Goal: Information Seeking & Learning: Find contact information

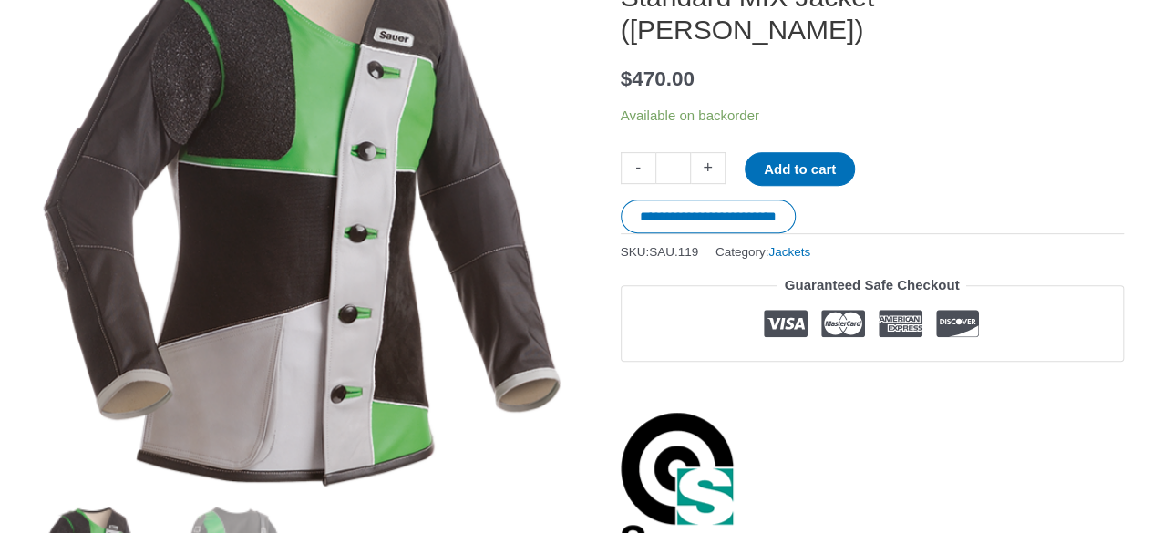
scroll to position [273, 0]
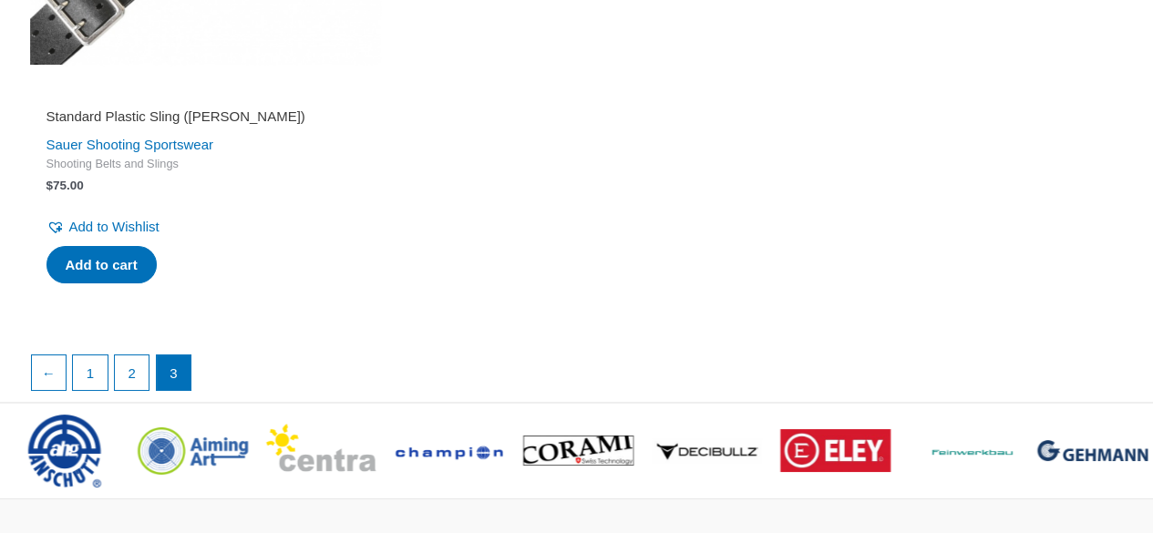
scroll to position [3527, 0]
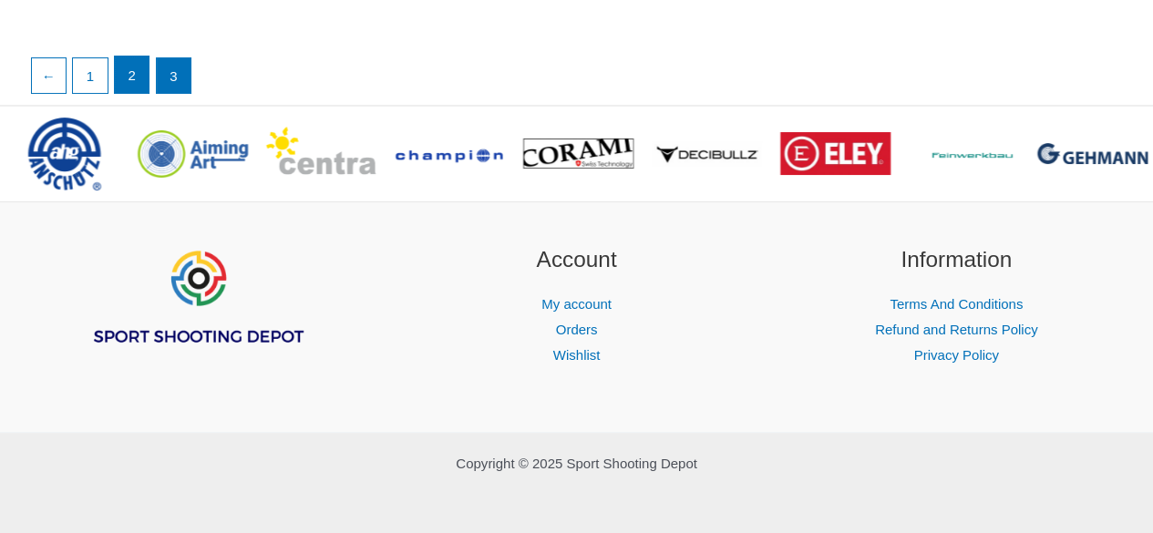
click at [129, 77] on link "2" at bounding box center [132, 75] width 35 height 36
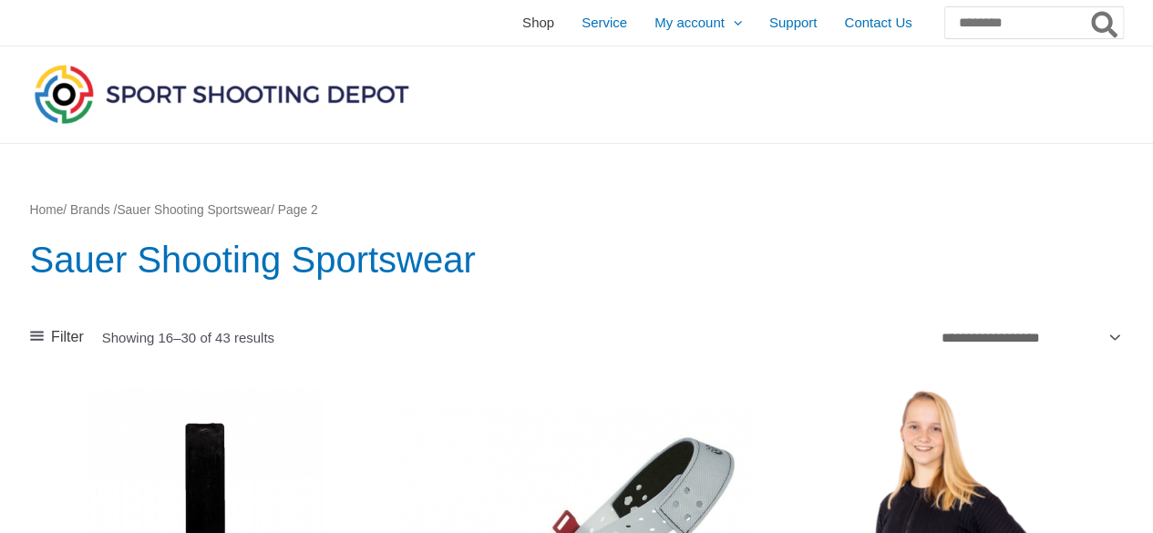
click at [522, 31] on span "Shop" at bounding box center [538, 23] width 32 height 46
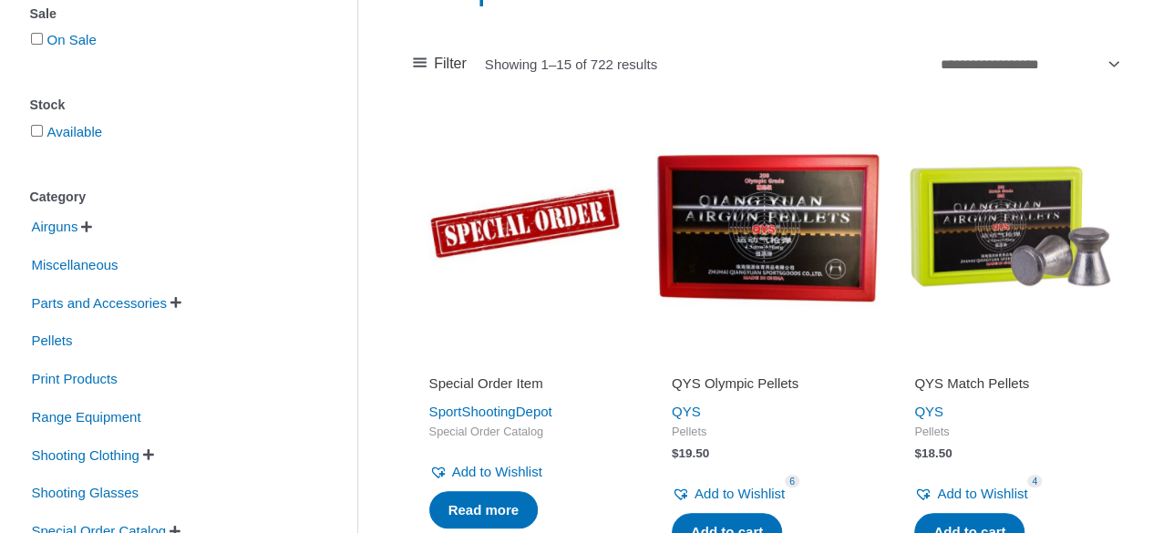
scroll to position [365, 0]
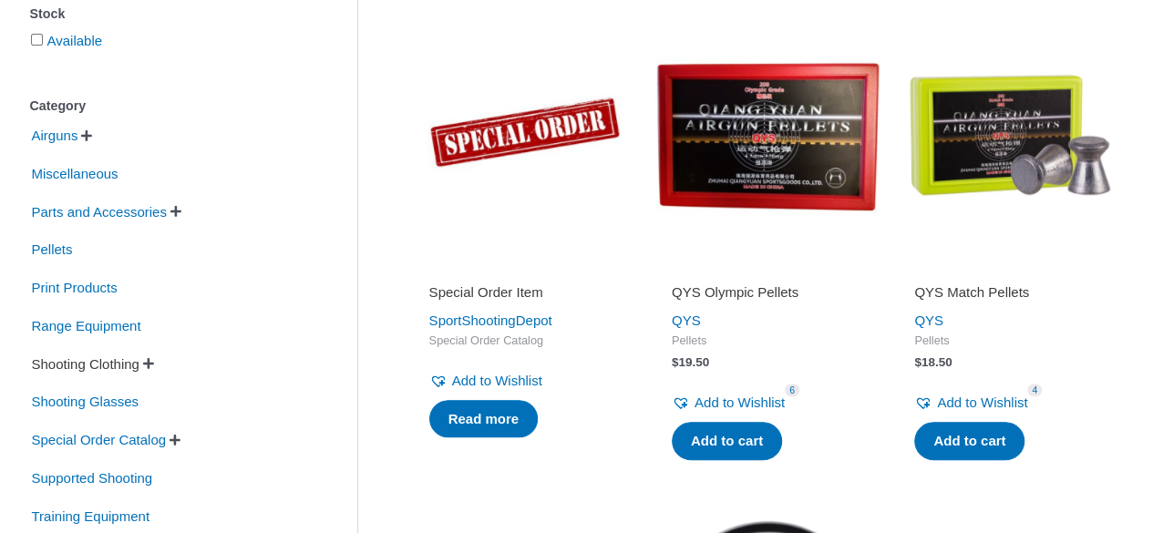
click at [132, 364] on span "Shooting Clothing" at bounding box center [85, 364] width 111 height 31
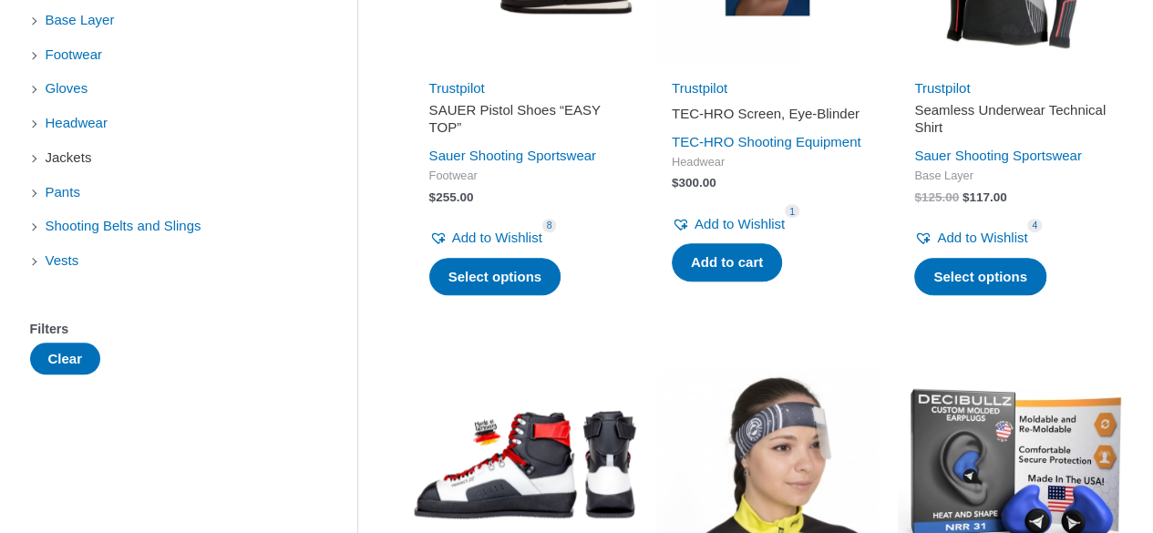
click at [84, 154] on span "Jackets" at bounding box center [69, 157] width 50 height 31
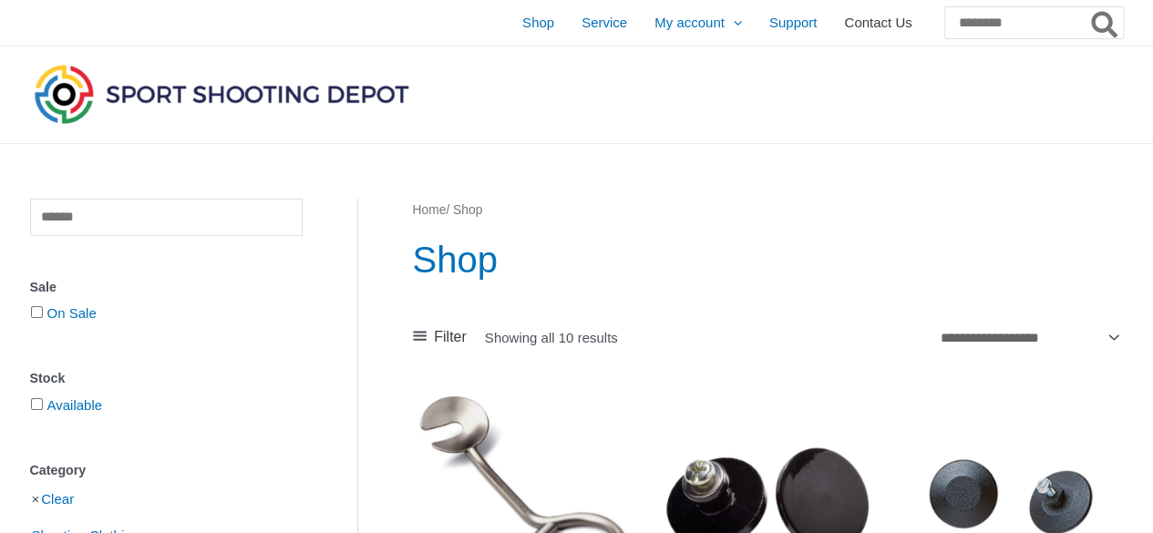
click at [844, 32] on span "Contact Us" at bounding box center [877, 23] width 67 height 46
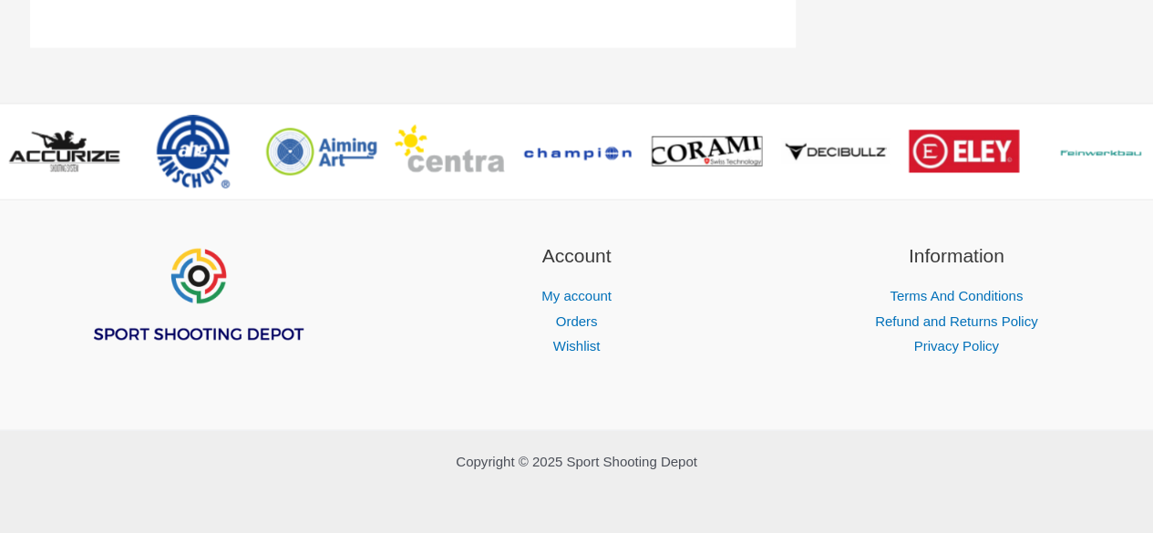
scroll to position [1482, 0]
